Goal: Task Accomplishment & Management: Use online tool/utility

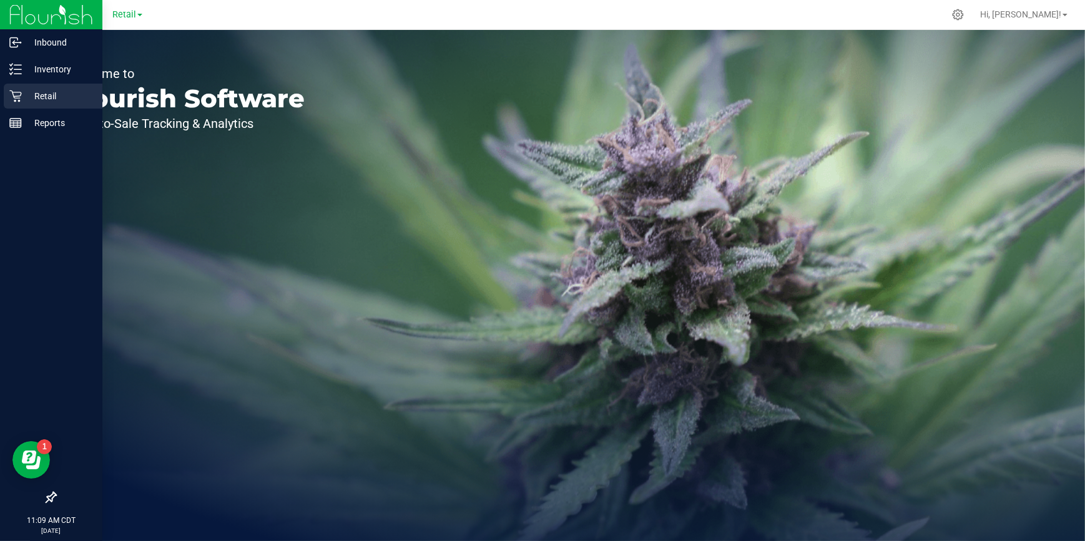
click at [24, 102] on p "Retail" at bounding box center [59, 96] width 75 height 15
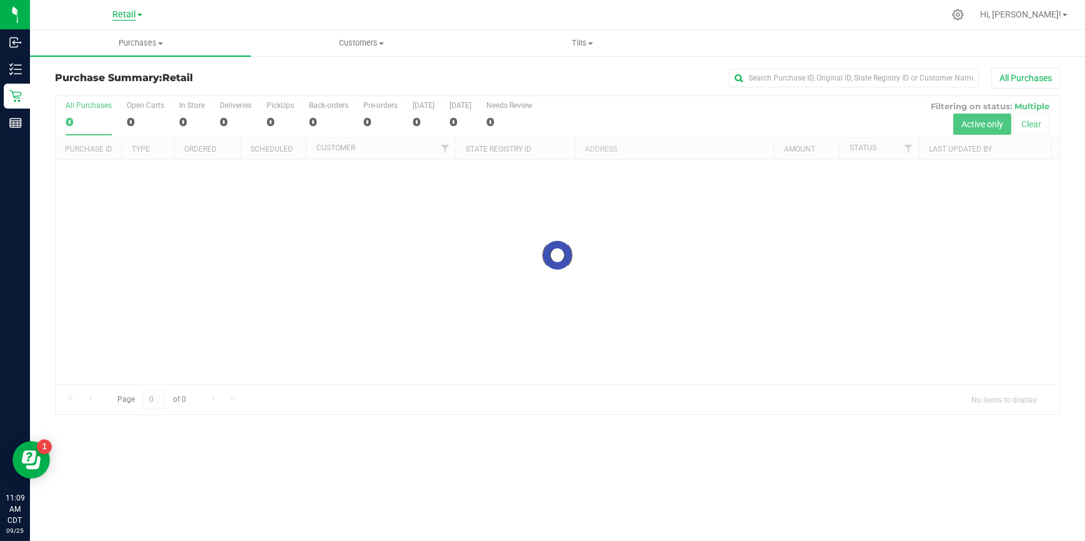
click at [133, 14] on span "Retail" at bounding box center [124, 14] width 24 height 11
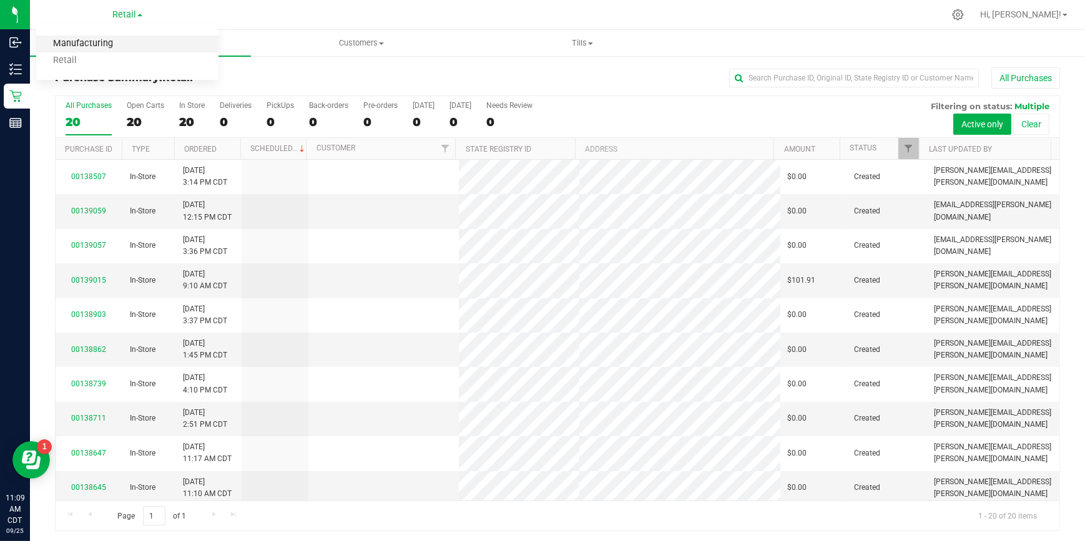
click at [101, 49] on link "Manufacturing" at bounding box center [127, 44] width 182 height 17
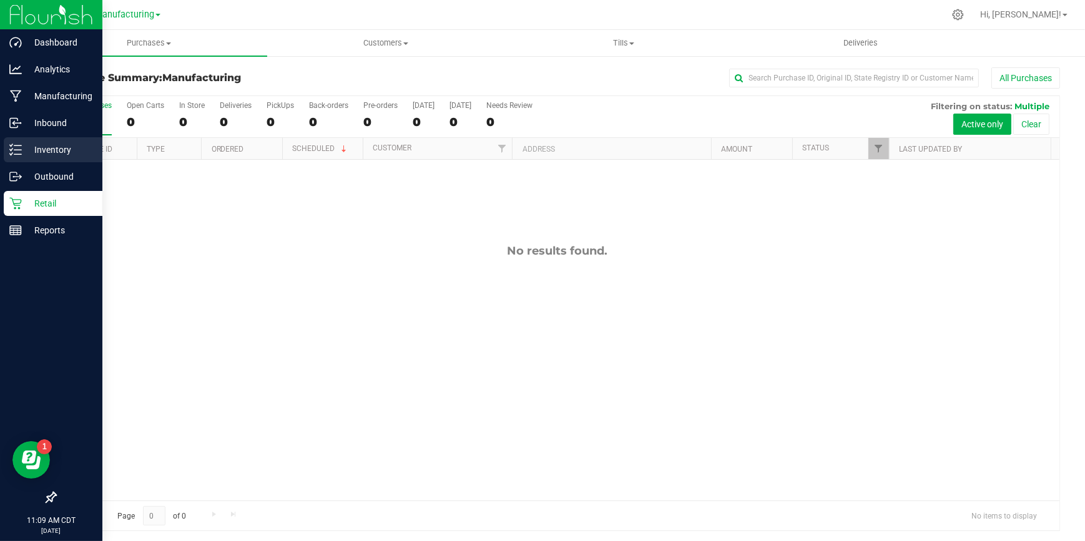
click at [9, 150] on icon at bounding box center [15, 150] width 12 height 12
click at [61, 149] on p "Inventory" at bounding box center [59, 149] width 75 height 15
click at [60, 154] on p "Inventory" at bounding box center [59, 149] width 75 height 15
click at [74, 140] on div "Inventory" at bounding box center [53, 149] width 99 height 25
click at [11, 154] on icon at bounding box center [15, 150] width 12 height 12
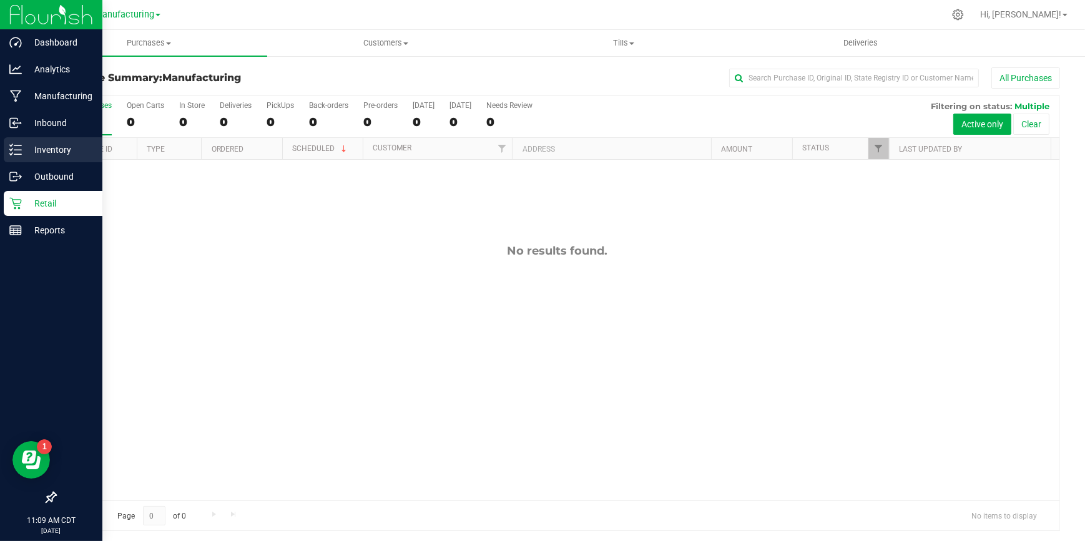
click at [25, 155] on p "Inventory" at bounding box center [59, 149] width 75 height 15
click at [23, 155] on p "Inventory" at bounding box center [59, 149] width 75 height 15
click at [24, 156] on p "Inventory" at bounding box center [59, 149] width 75 height 15
click at [59, 152] on p "Inventory" at bounding box center [59, 149] width 75 height 15
click at [72, 153] on p "Inventory" at bounding box center [59, 149] width 75 height 15
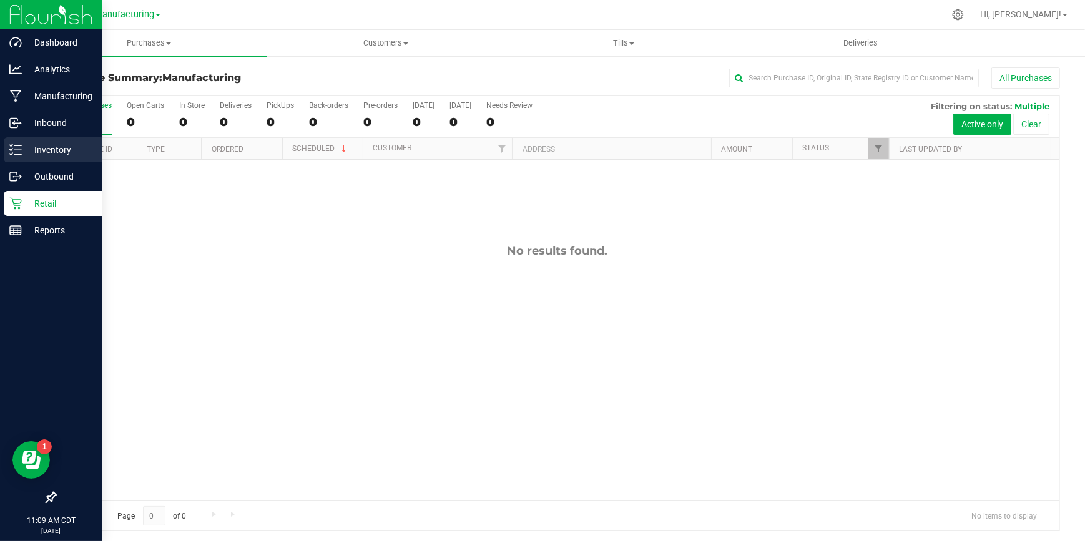
click at [85, 152] on p "Inventory" at bounding box center [59, 149] width 75 height 15
click at [92, 151] on p "Inventory" at bounding box center [59, 149] width 75 height 15
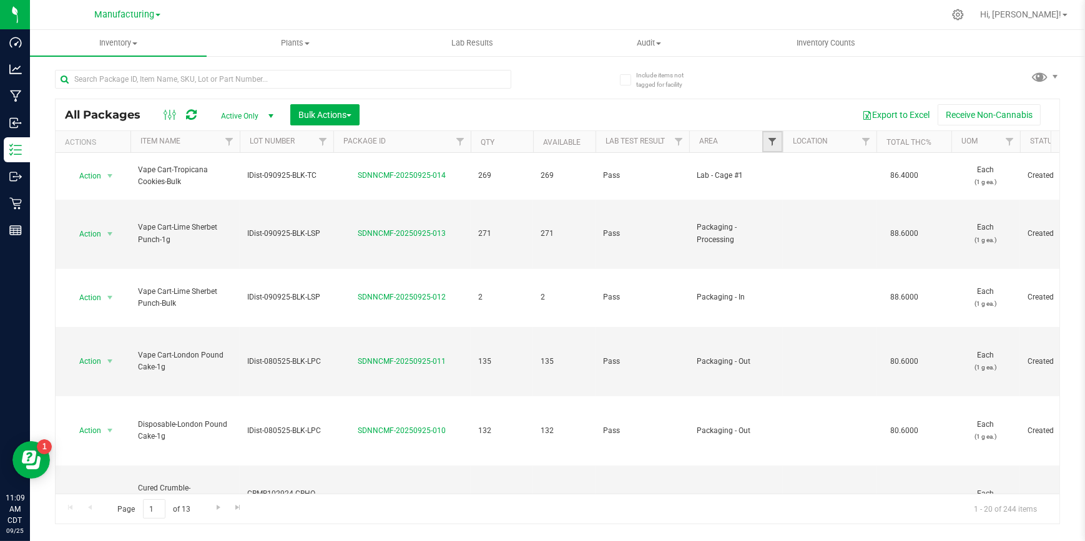
click at [769, 143] on span "Filter" at bounding box center [772, 142] width 10 height 10
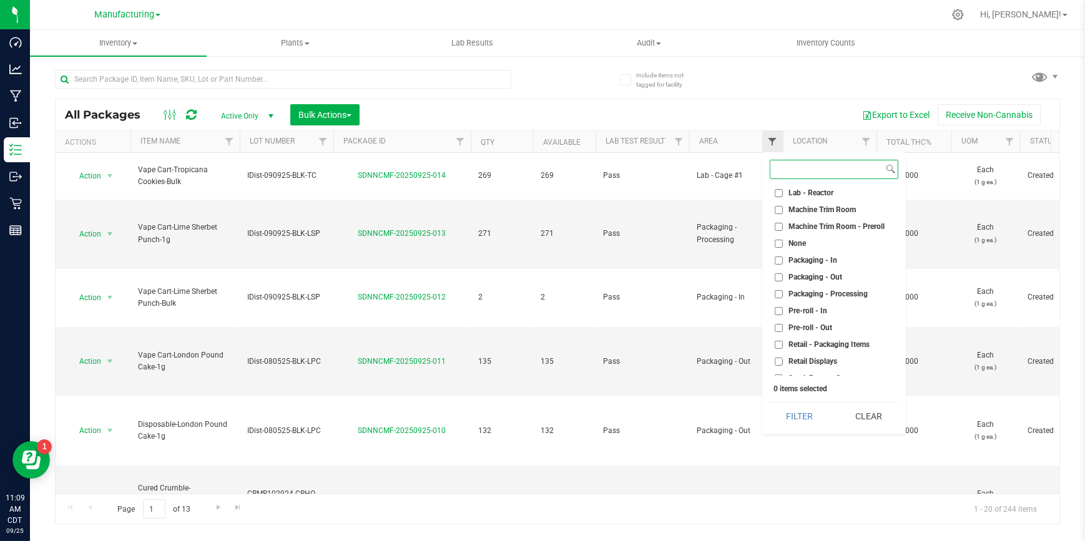
scroll to position [294, 0]
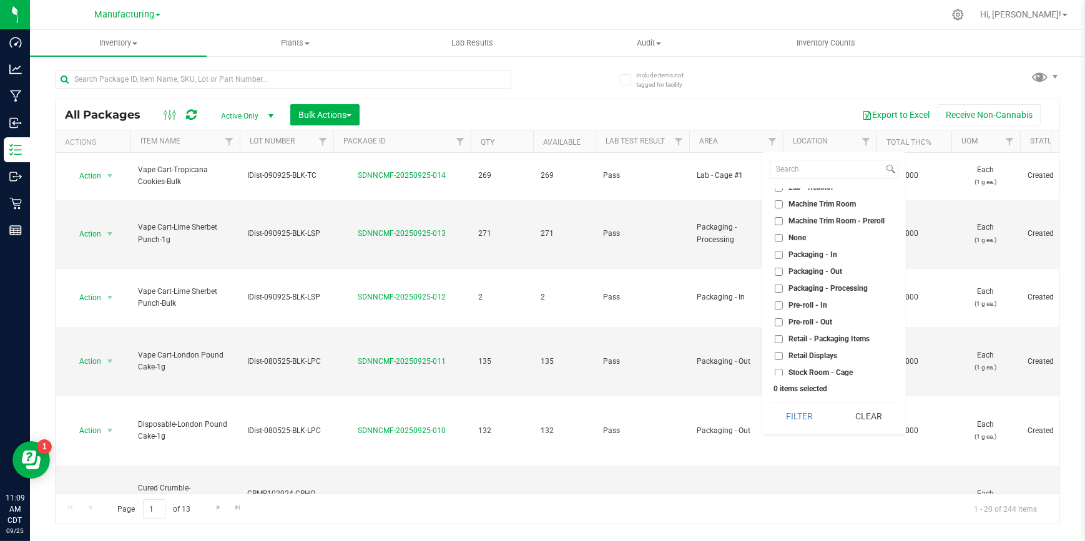
click at [781, 273] on input "Packaging - Out" at bounding box center [779, 272] width 8 height 8
checkbox input "true"
click at [814, 418] on button "Filter" at bounding box center [800, 416] width 60 height 27
